Goal: Task Accomplishment & Management: Complete application form

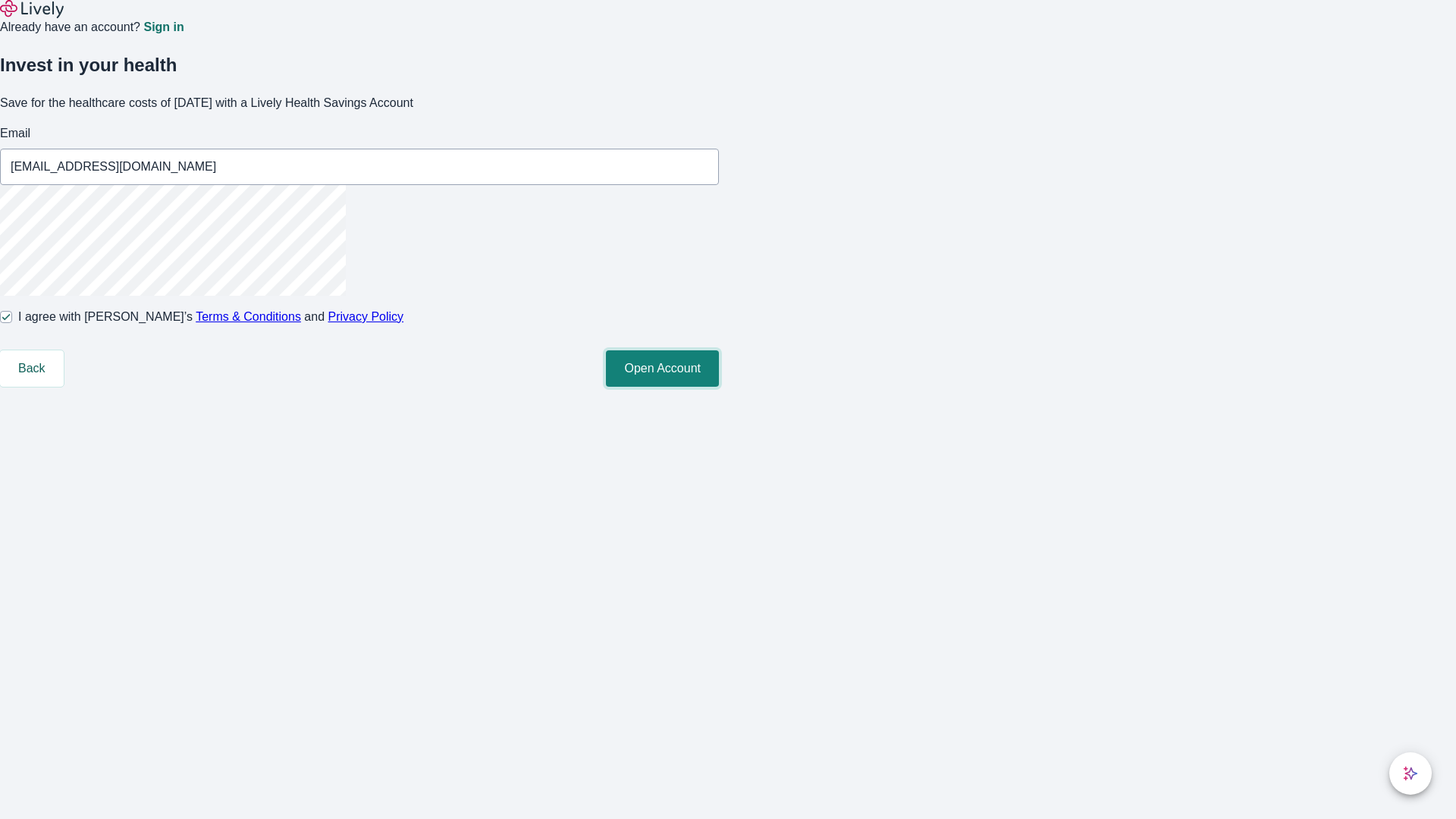
click at [719, 387] on button "Open Account" at bounding box center [662, 368] width 113 height 36
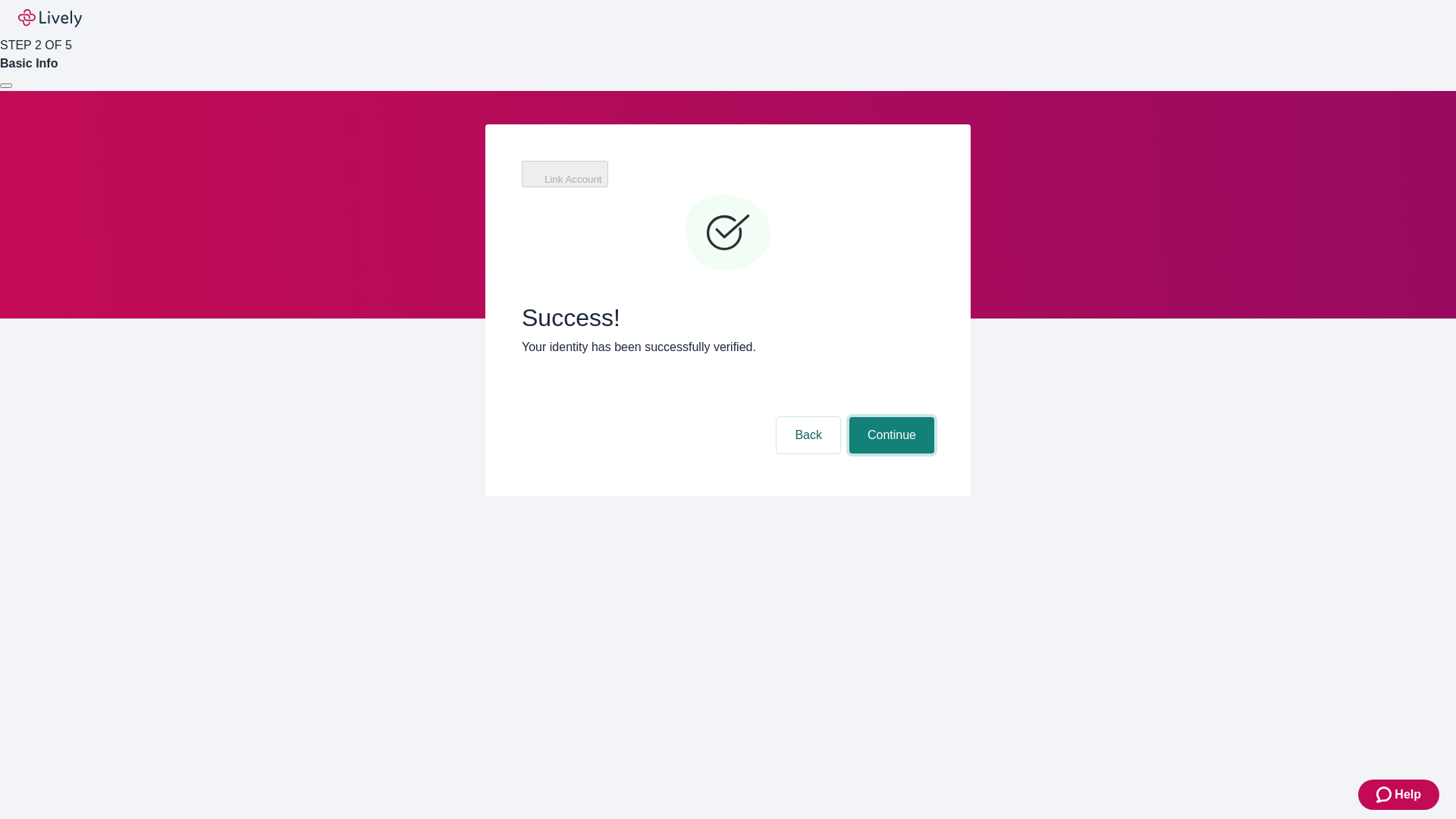
click at [890, 417] on button "Continue" at bounding box center [891, 435] width 85 height 36
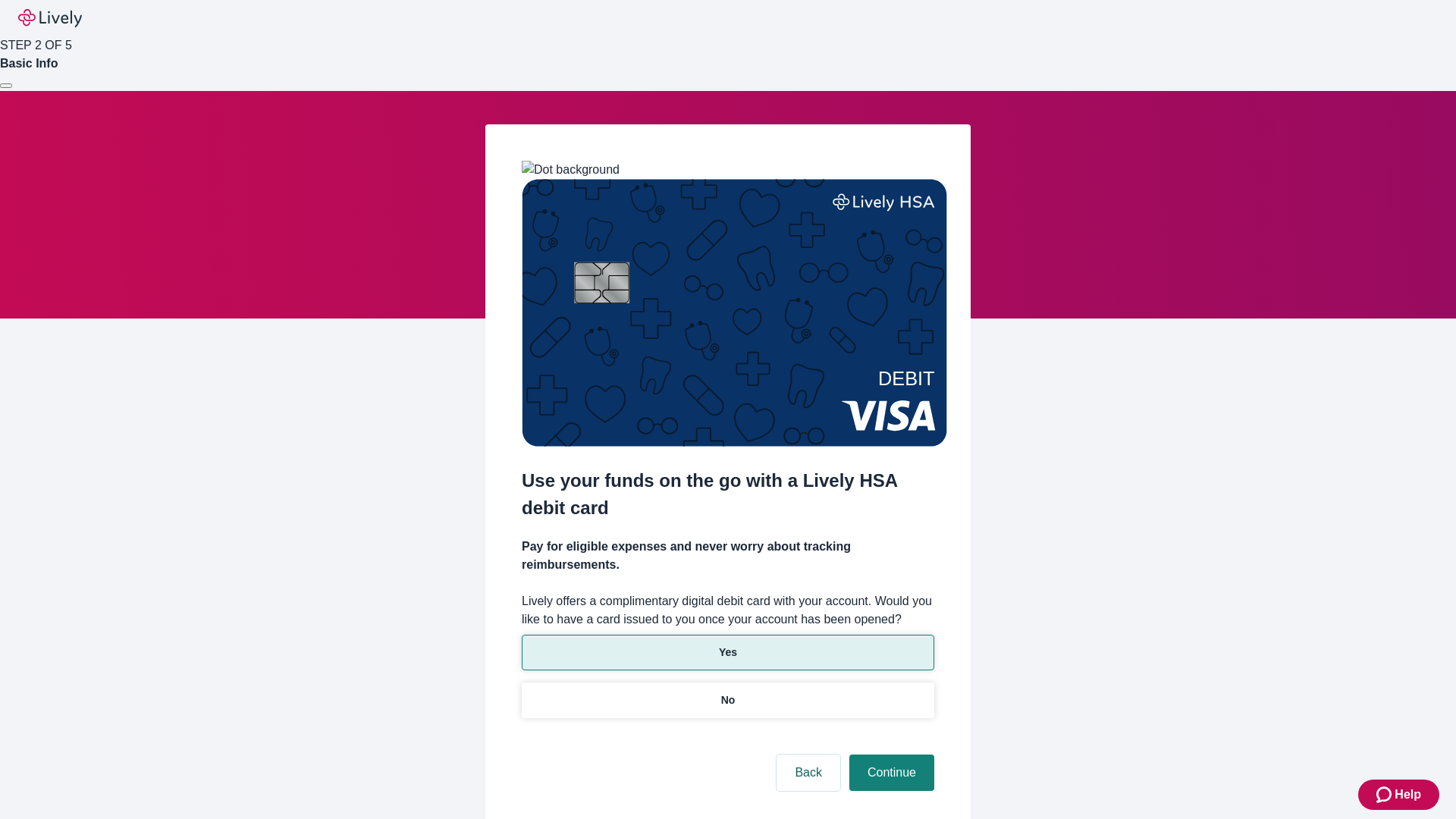
click at [728, 644] on p "Yes" at bounding box center [728, 652] width 18 height 16
click at [890, 754] on button "Continue" at bounding box center [891, 772] width 85 height 36
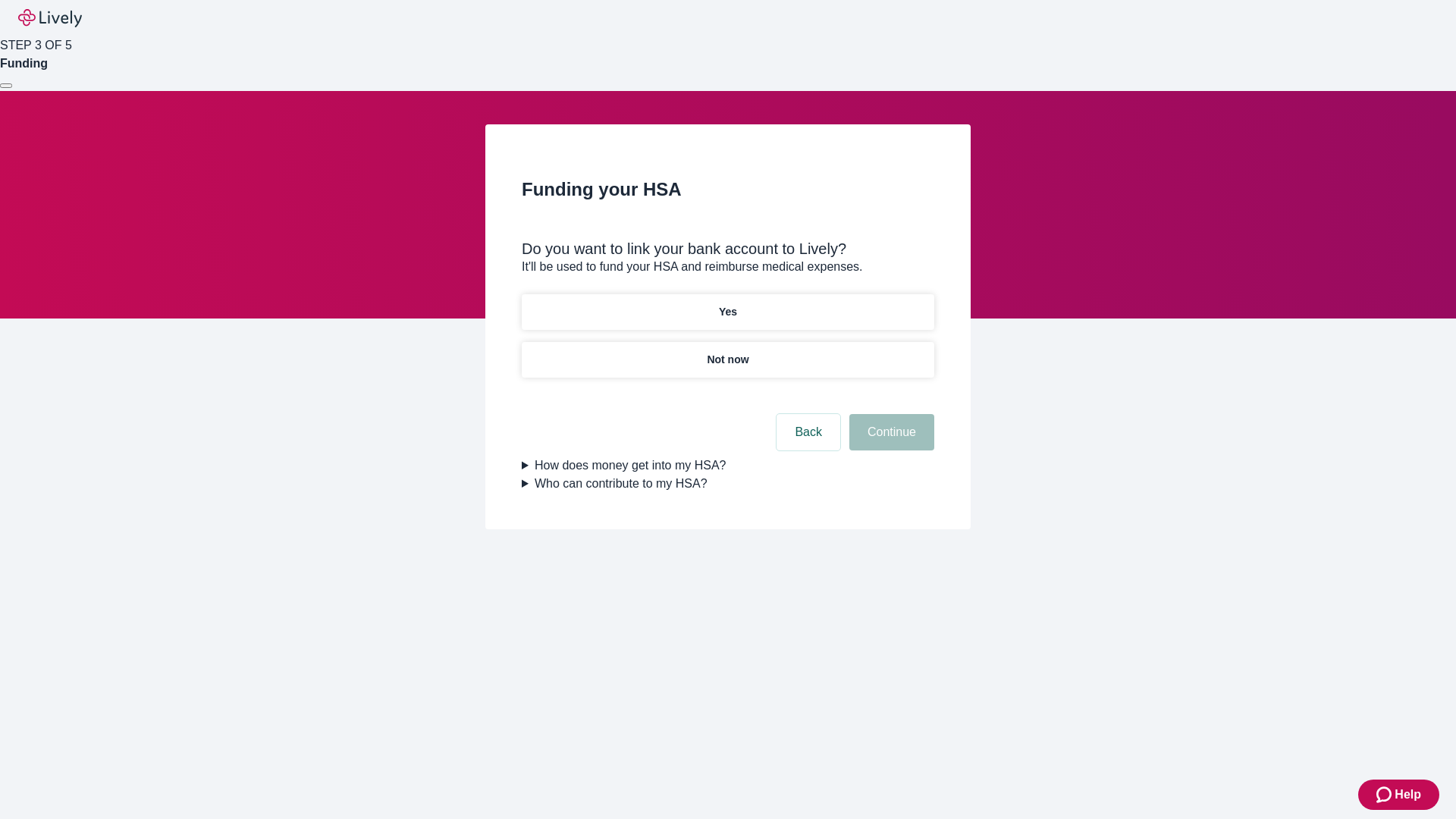
click at [728, 304] on p "Yes" at bounding box center [728, 312] width 18 height 16
click at [890, 414] on button "Continue" at bounding box center [891, 432] width 85 height 36
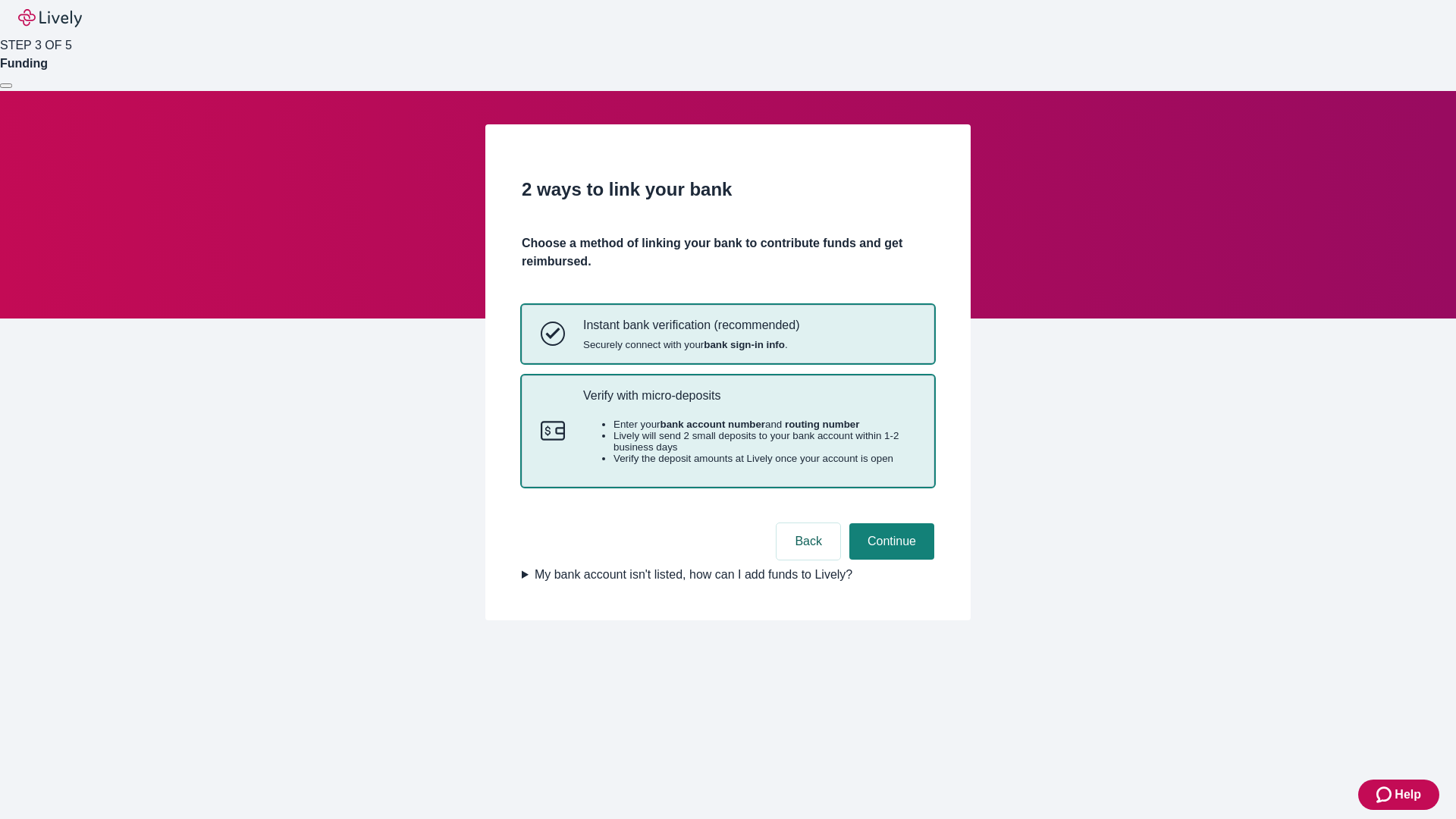
click at [748, 402] on p "Verify with micro-deposits" at bounding box center [749, 395] width 332 height 14
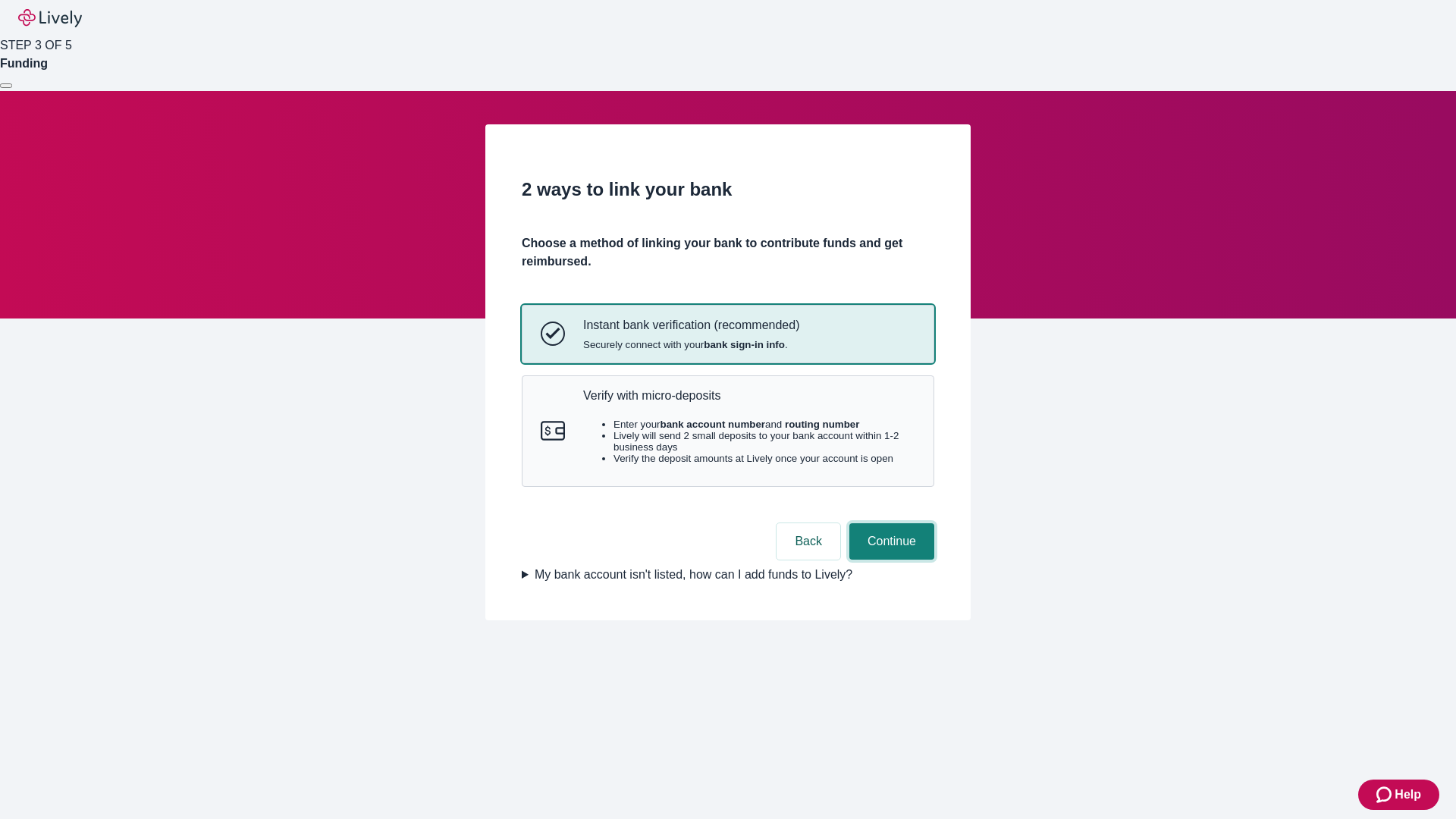
click at [890, 560] on button "Continue" at bounding box center [891, 541] width 85 height 36
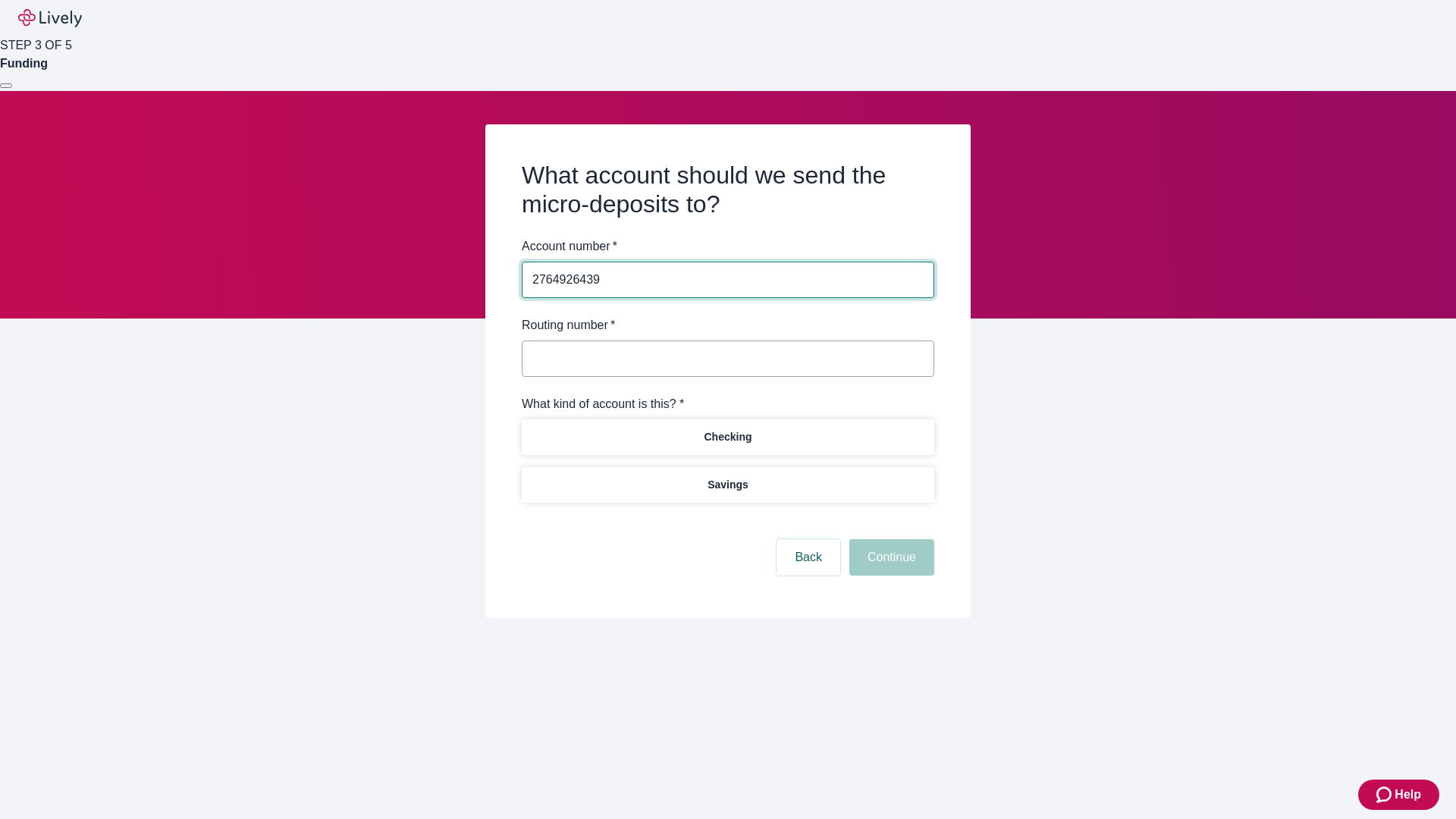
type input "2764926439"
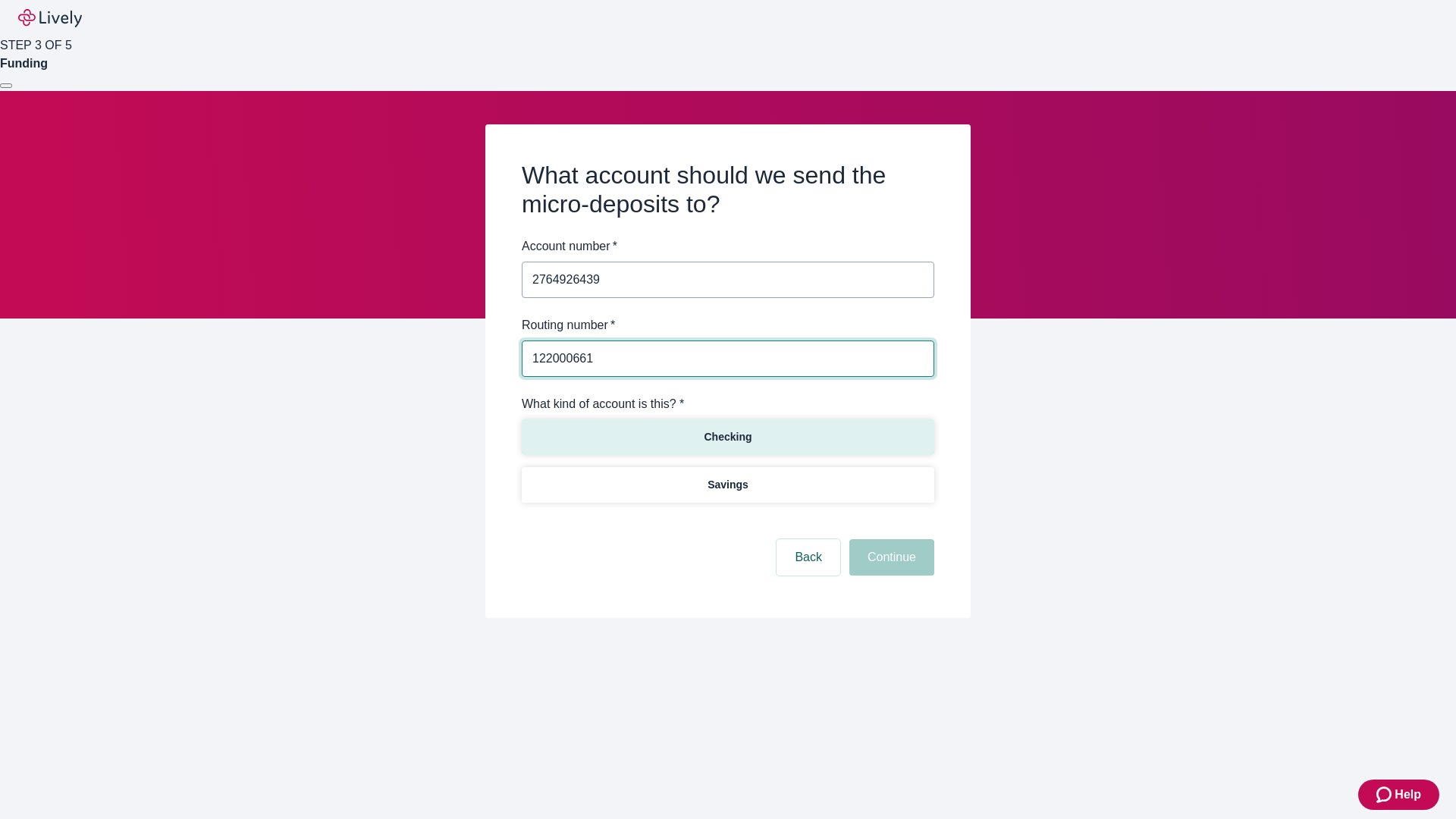
type input "122000661"
click at [728, 436] on p "Checking" at bounding box center [728, 437] width 48 height 16
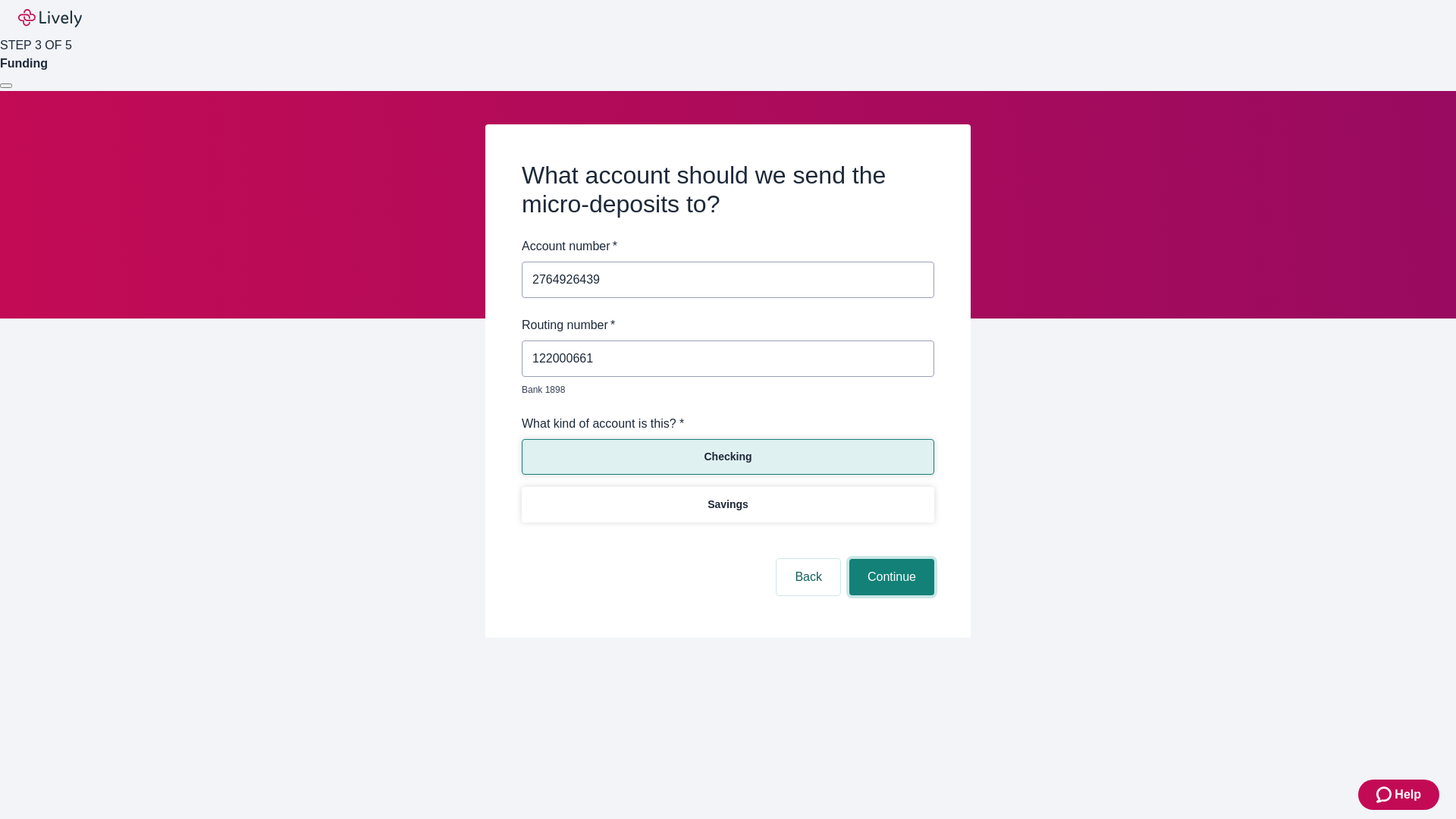
click at [890, 560] on button "Continue" at bounding box center [891, 577] width 85 height 36
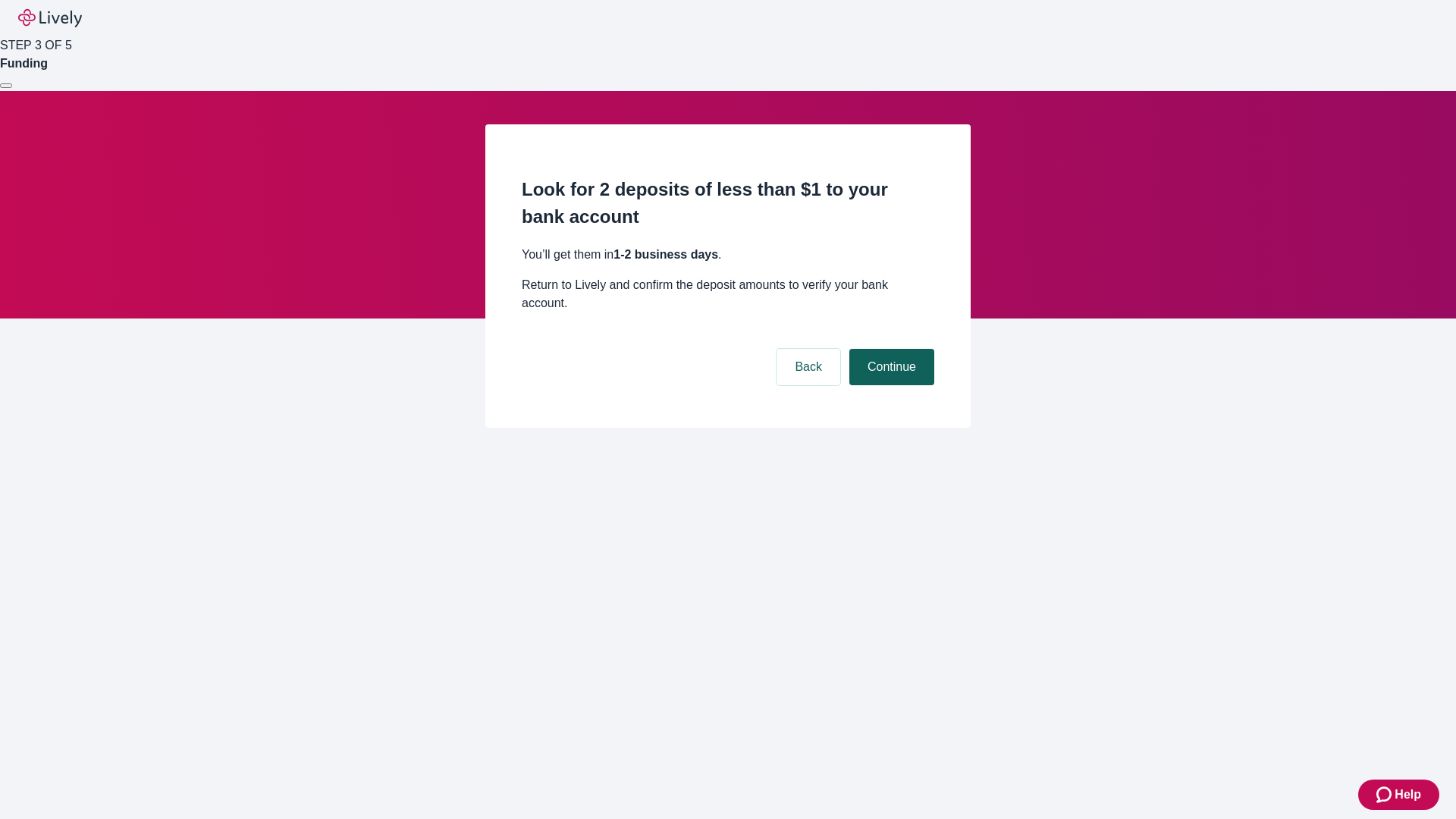
click at [890, 348] on button "Continue" at bounding box center [891, 366] width 85 height 36
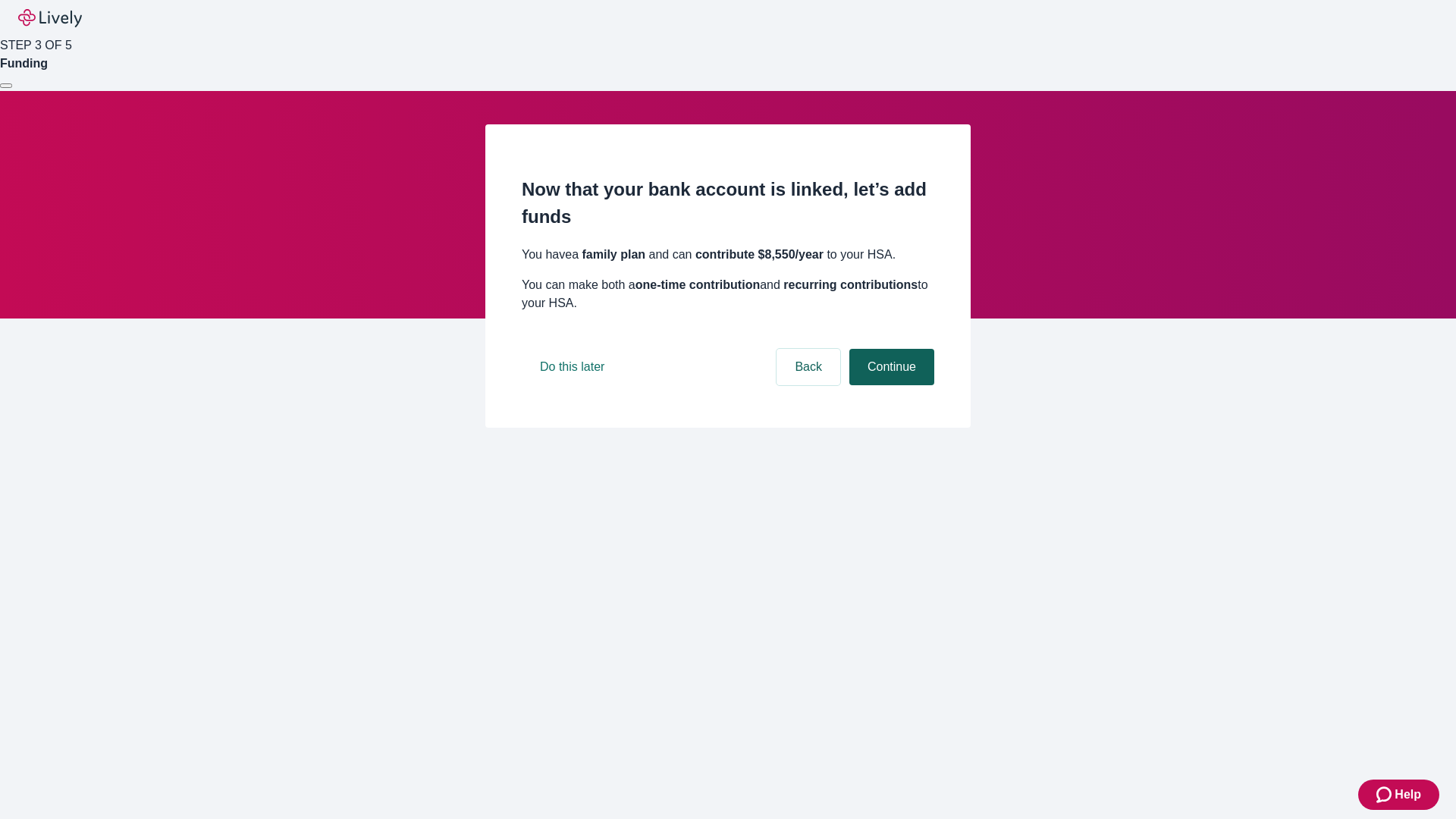
click at [890, 385] on button "Continue" at bounding box center [891, 366] width 85 height 36
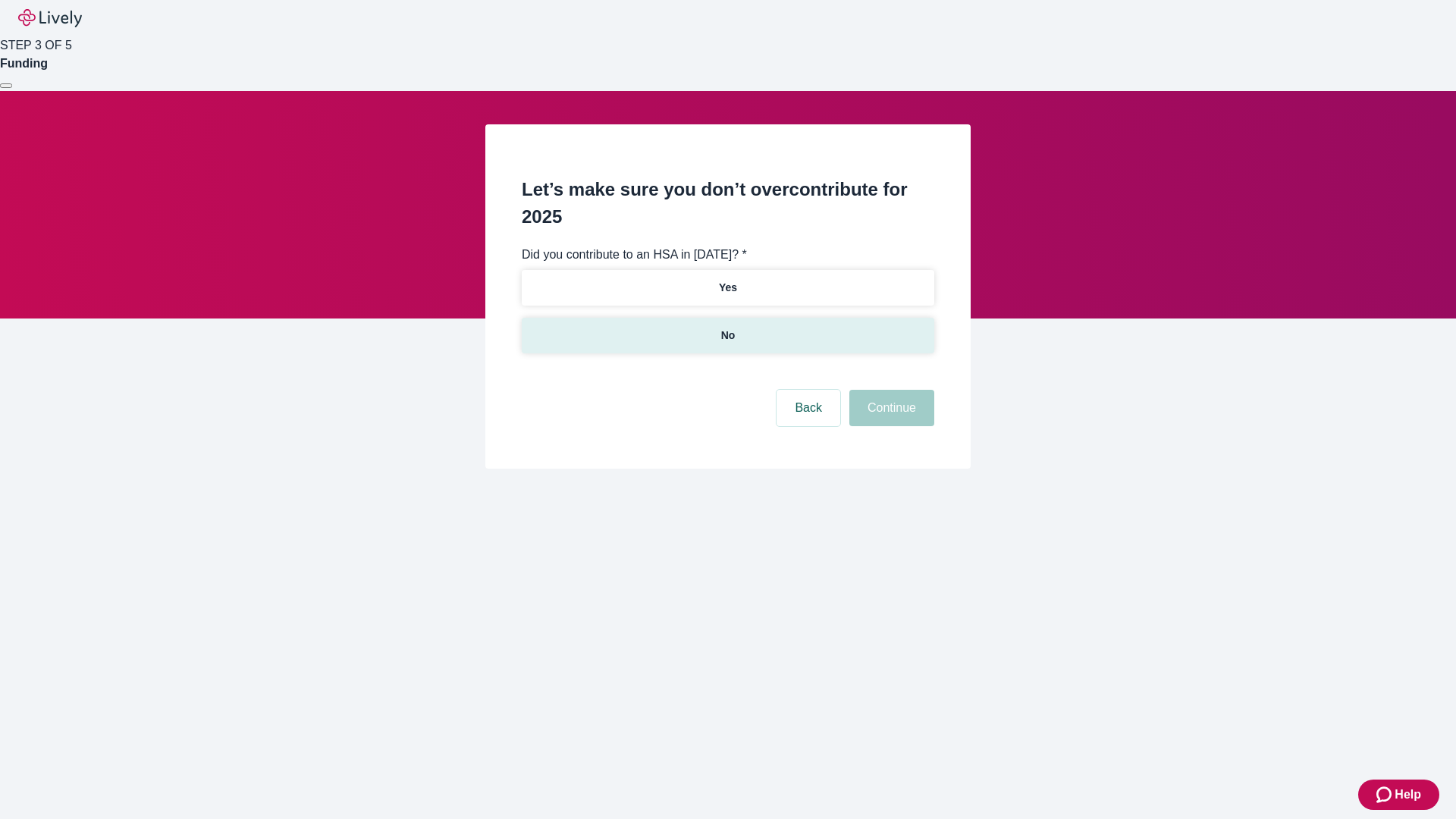
click at [728, 328] on p "No" at bounding box center [728, 336] width 14 height 16
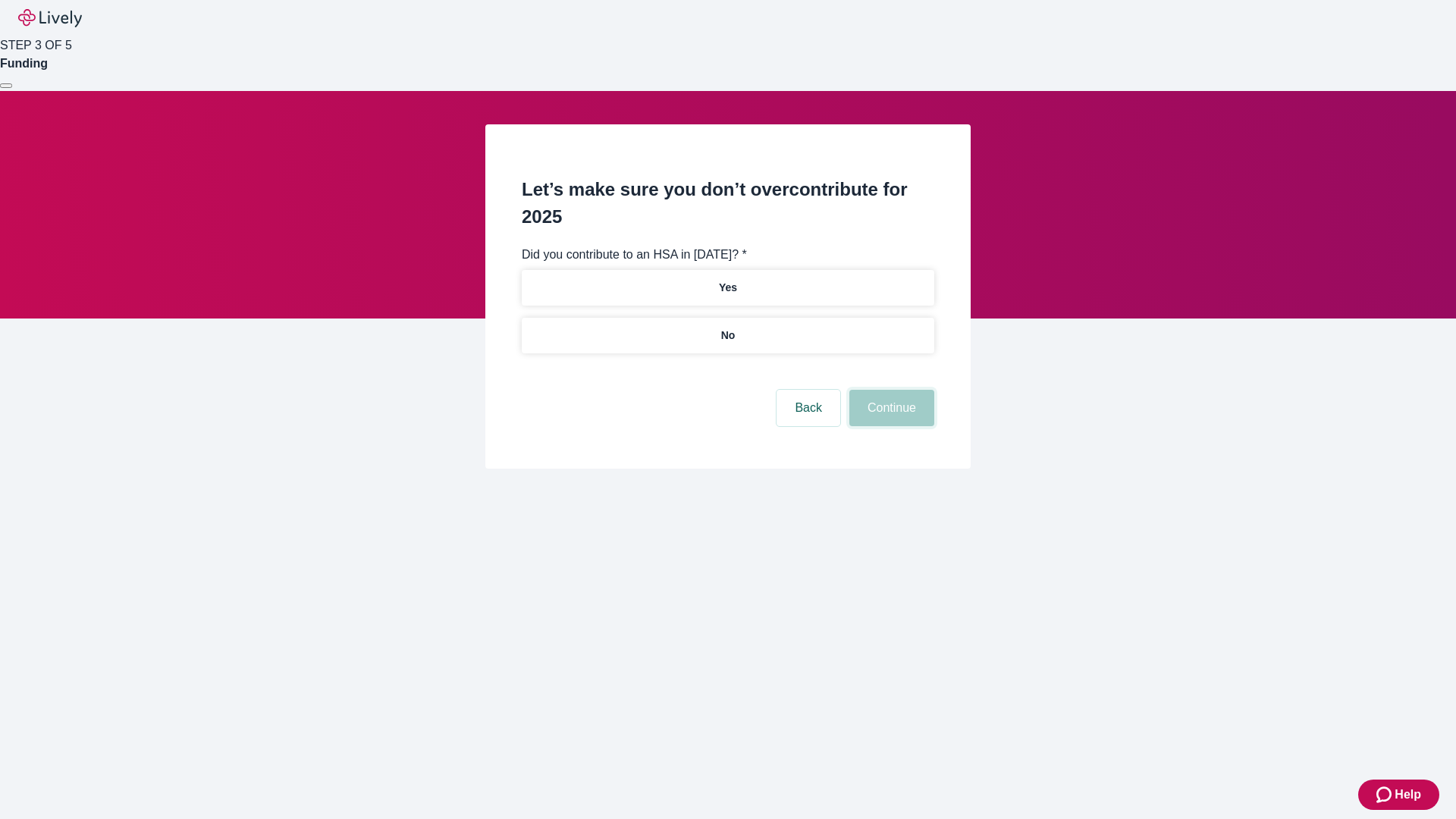
click at [890, 390] on button "Continue" at bounding box center [891, 408] width 85 height 36
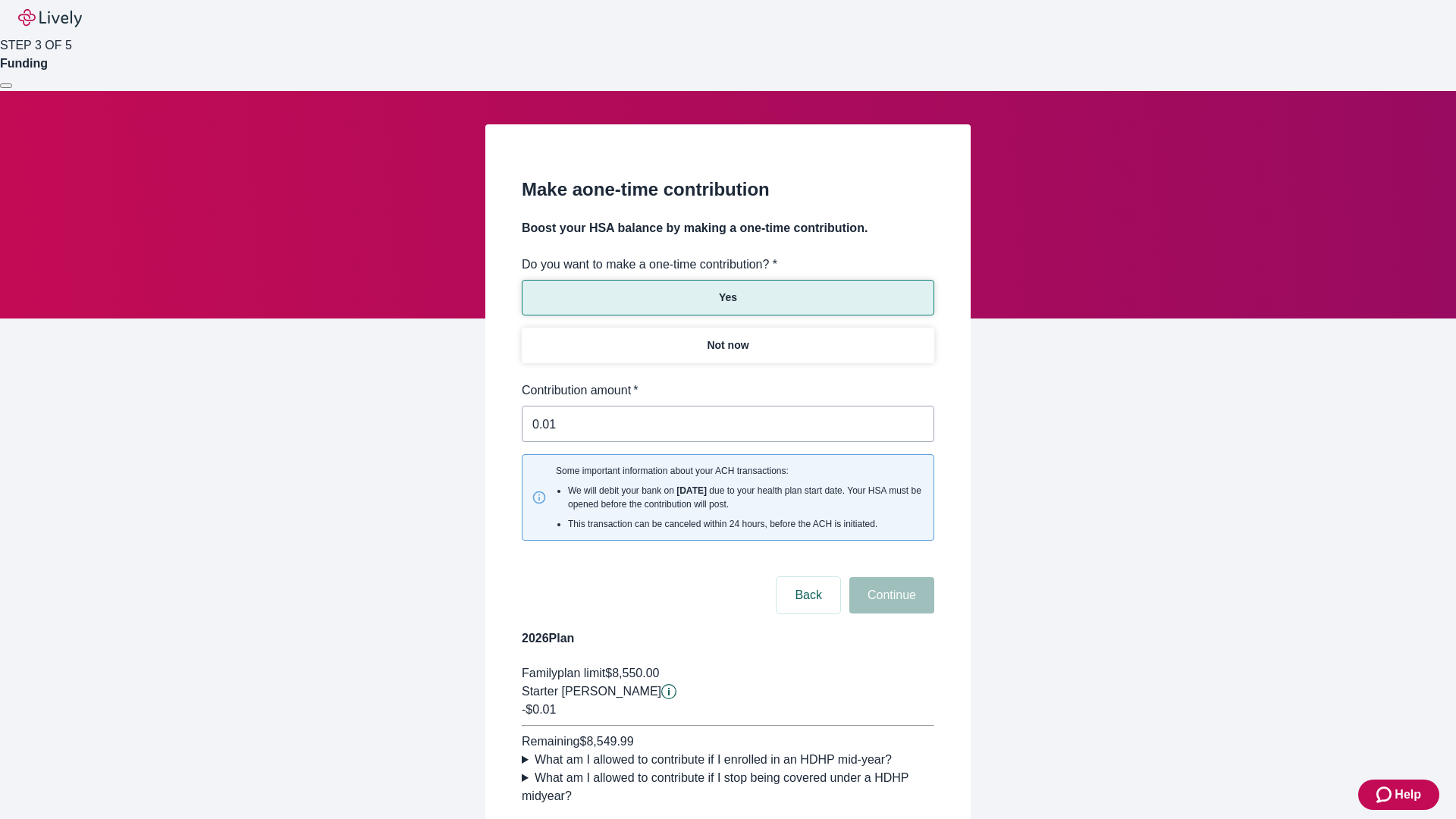
type input "0.01"
click at [890, 577] on button "Continue" at bounding box center [891, 595] width 85 height 36
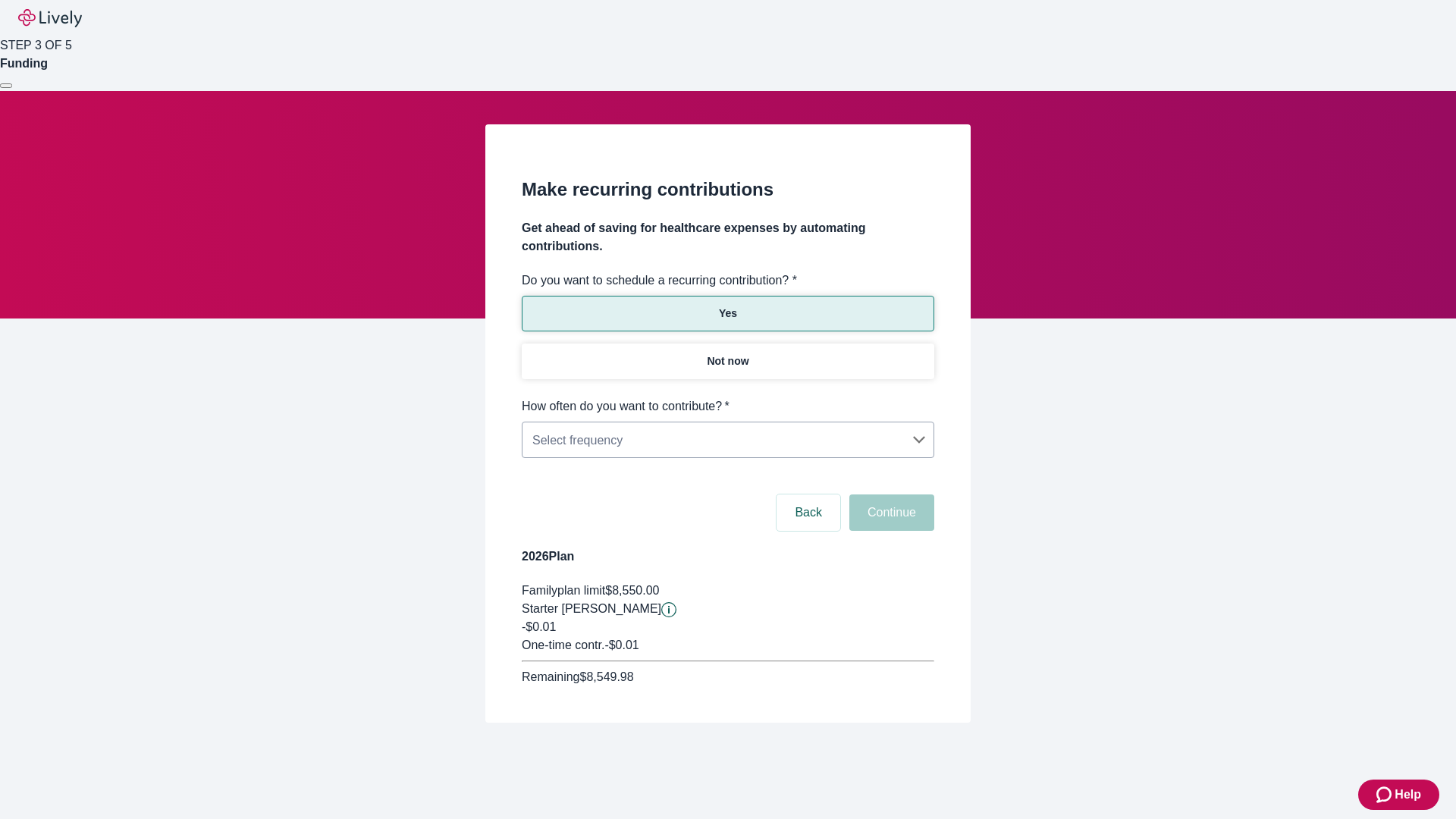
click at [728, 397] on body "Help STEP 3 OF 5 Funding Make recurring contributions Get ahead of saving for h…" at bounding box center [728, 397] width 1456 height 795
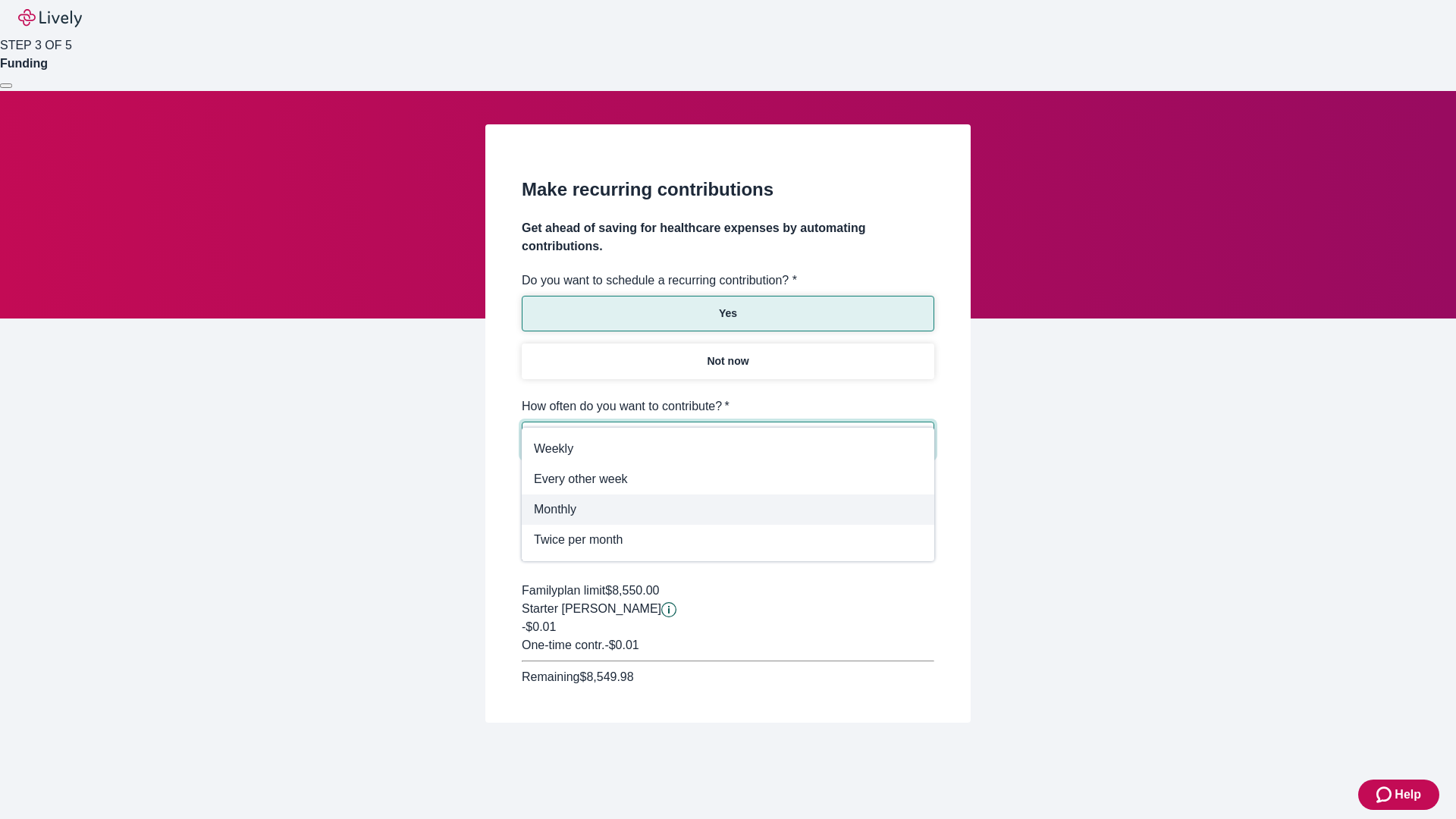
click at [728, 509] on span "Monthly" at bounding box center [728, 509] width 388 height 18
type input "Monthly"
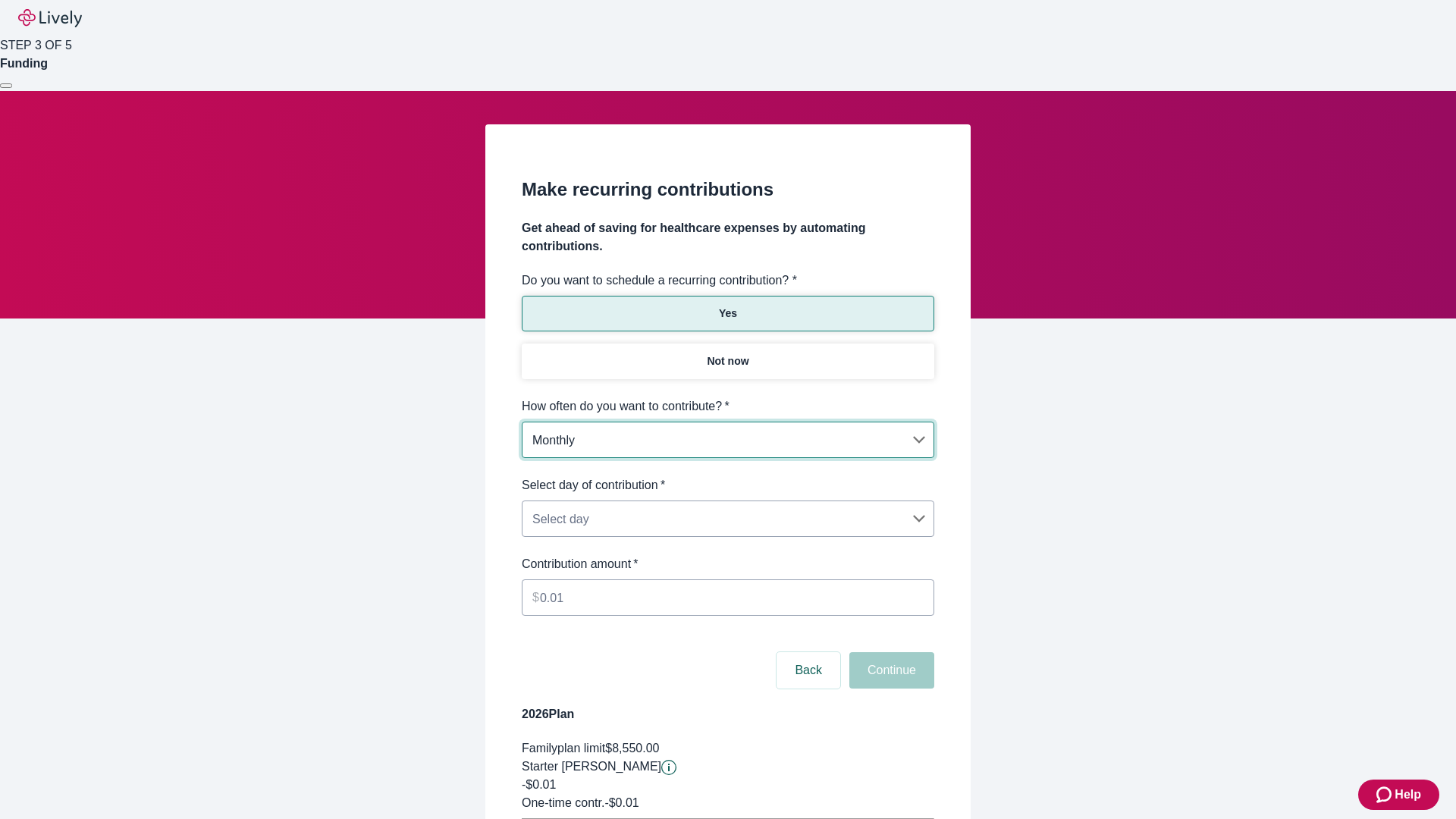
click at [728, 476] on body "Help STEP 3 OF 5 Funding Make recurring contributions Get ahead of saving for h…" at bounding box center [728, 476] width 1456 height 953
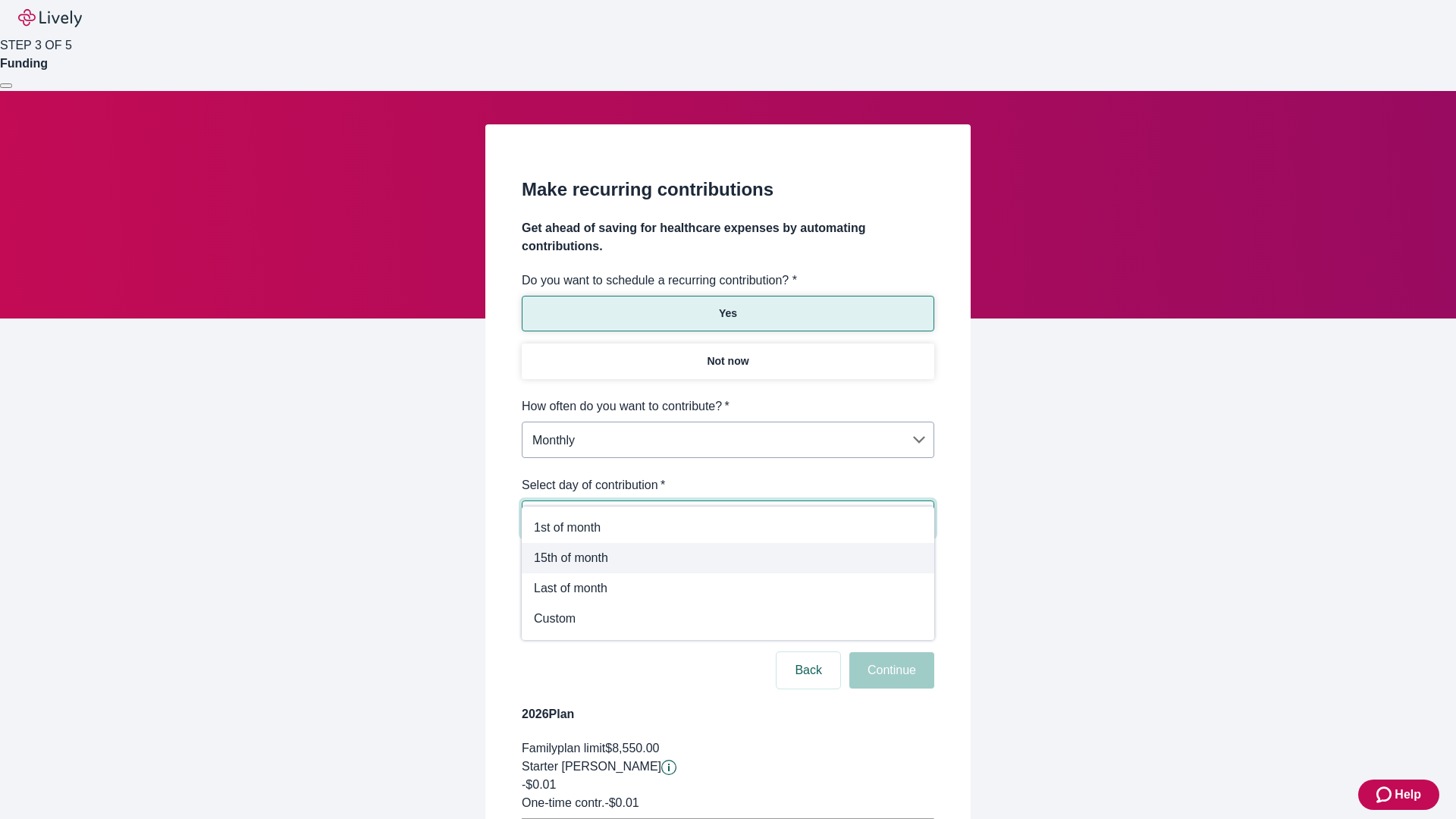
click at [728, 558] on span "15th of month" at bounding box center [728, 558] width 388 height 18
type input "Monthly15th"
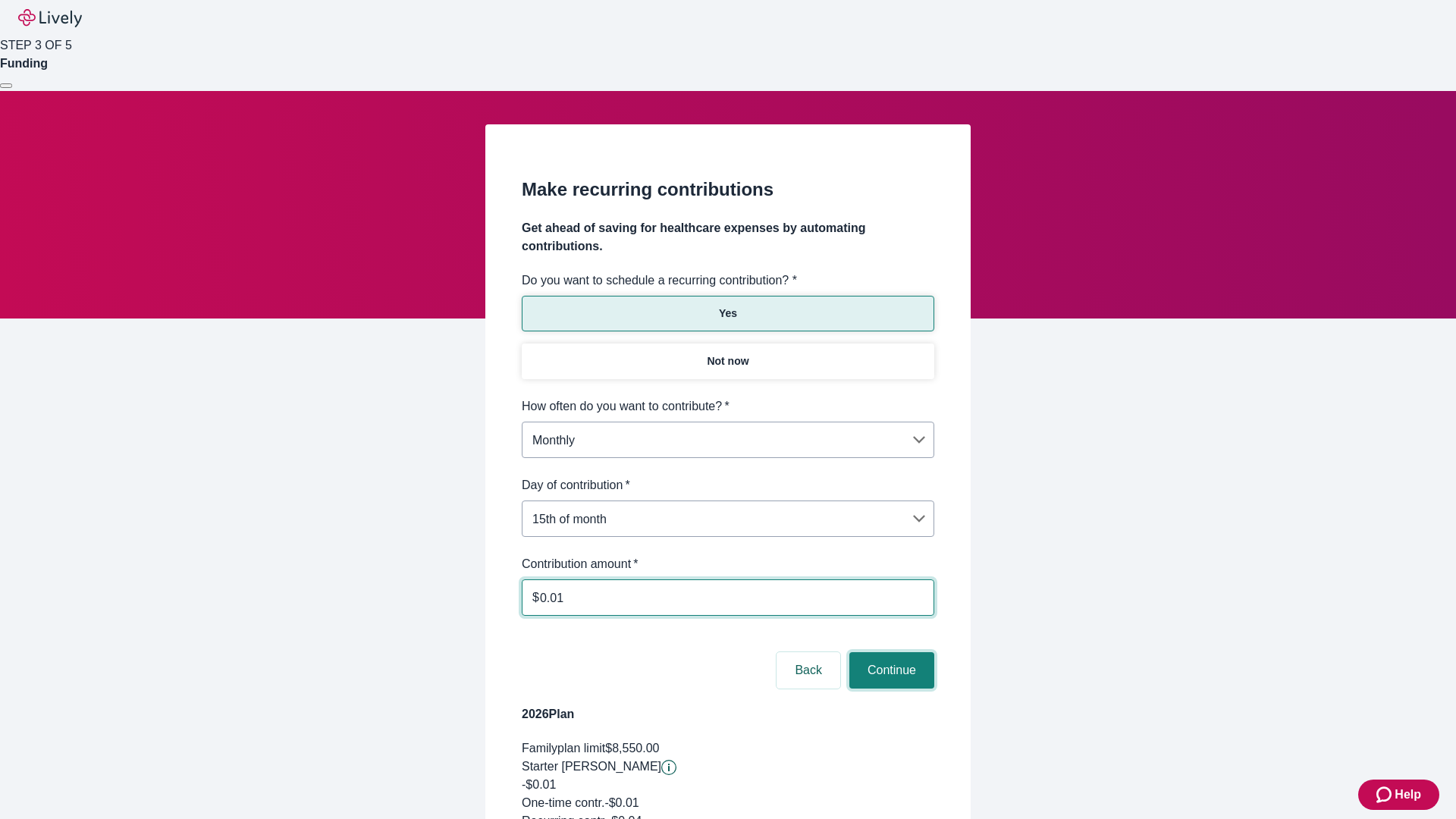
click at [890, 652] on button "Continue" at bounding box center [891, 670] width 85 height 36
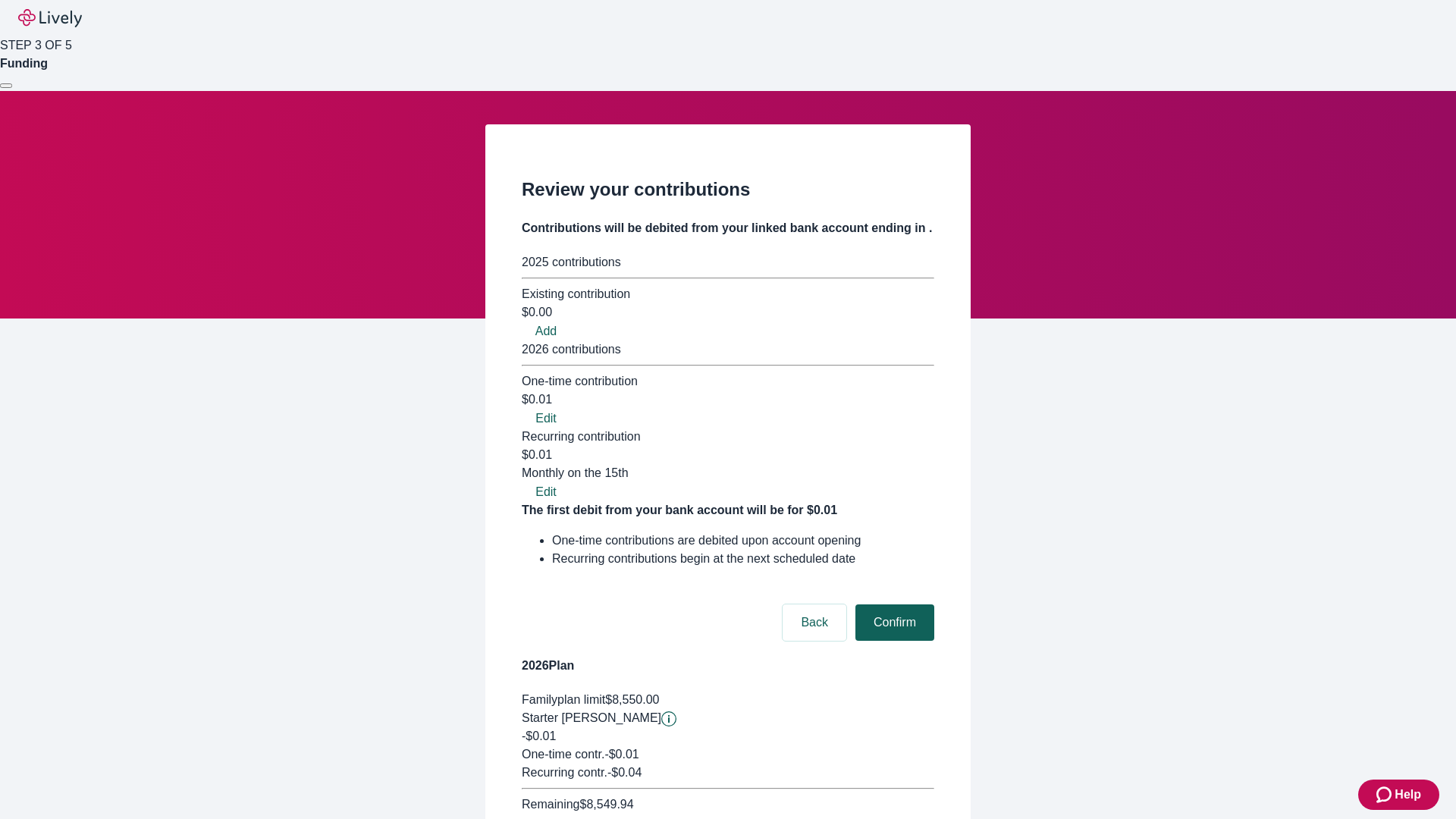
click at [892, 604] on button "Confirm" at bounding box center [895, 622] width 79 height 36
